Goal: Obtain resource: Download file/media

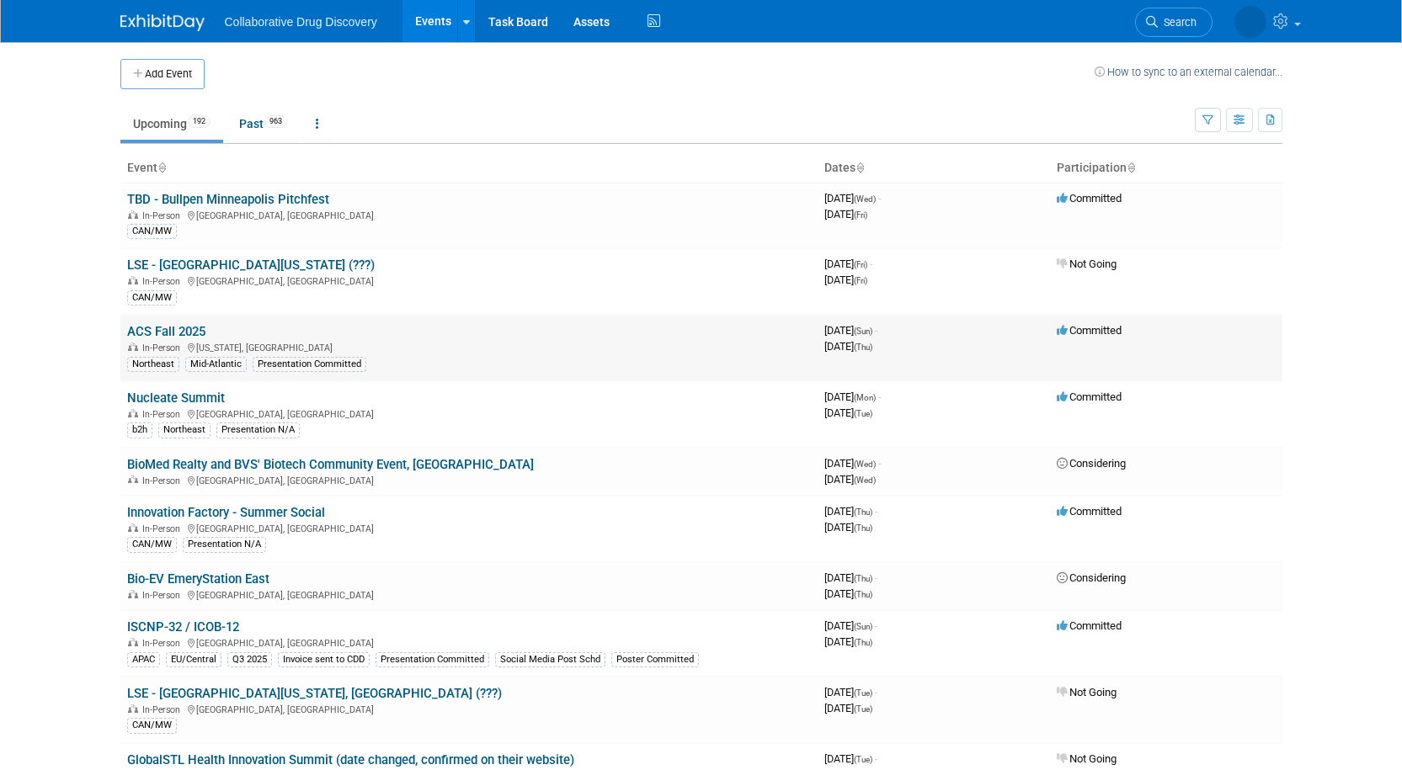
click at [189, 331] on link "ACS Fall 2025" at bounding box center [166, 331] width 78 height 15
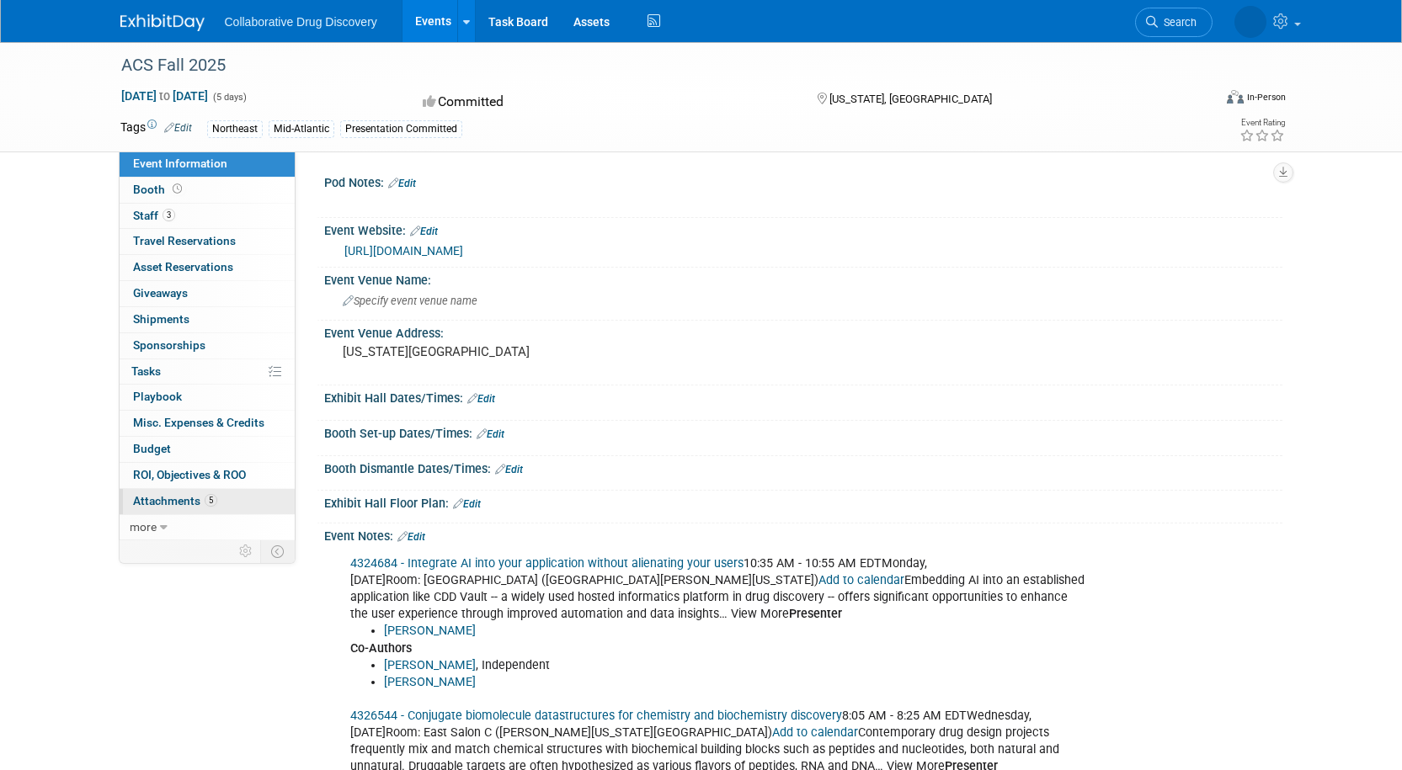
click at [180, 499] on span "Attachments 5" at bounding box center [175, 500] width 84 height 13
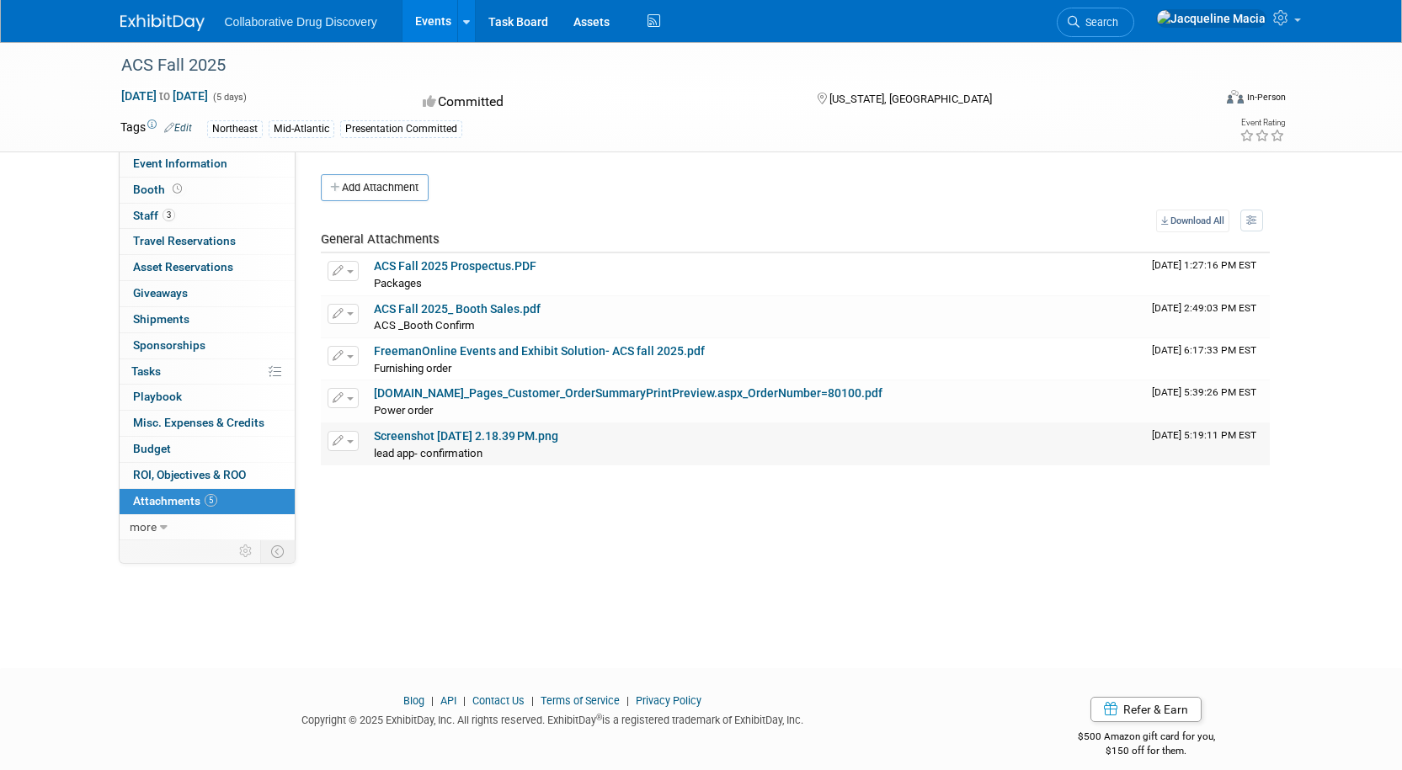
click at [403, 438] on link "Screenshot [DATE] 2.18.39 PM.png" at bounding box center [466, 435] width 184 height 13
click at [448, 391] on link "[DOMAIN_NAME]_Pages_Customer_OrderSummaryPrintPreview.aspx_OrderNumber=80100.pdf" at bounding box center [628, 393] width 509 height 13
click at [500, 346] on link "FreemanOnline Events and Exhibit Solution- ACS fall 2025.pdf" at bounding box center [539, 350] width 331 height 13
click at [531, 387] on link "[DOMAIN_NAME]_Pages_Customer_OrderSummaryPrintPreview.aspx_OrderNumber=80100.pdf" at bounding box center [628, 393] width 509 height 13
click at [461, 441] on link "Screenshot [DATE] 2.18.39 PM.png" at bounding box center [466, 435] width 184 height 13
